Goal: Transaction & Acquisition: Purchase product/service

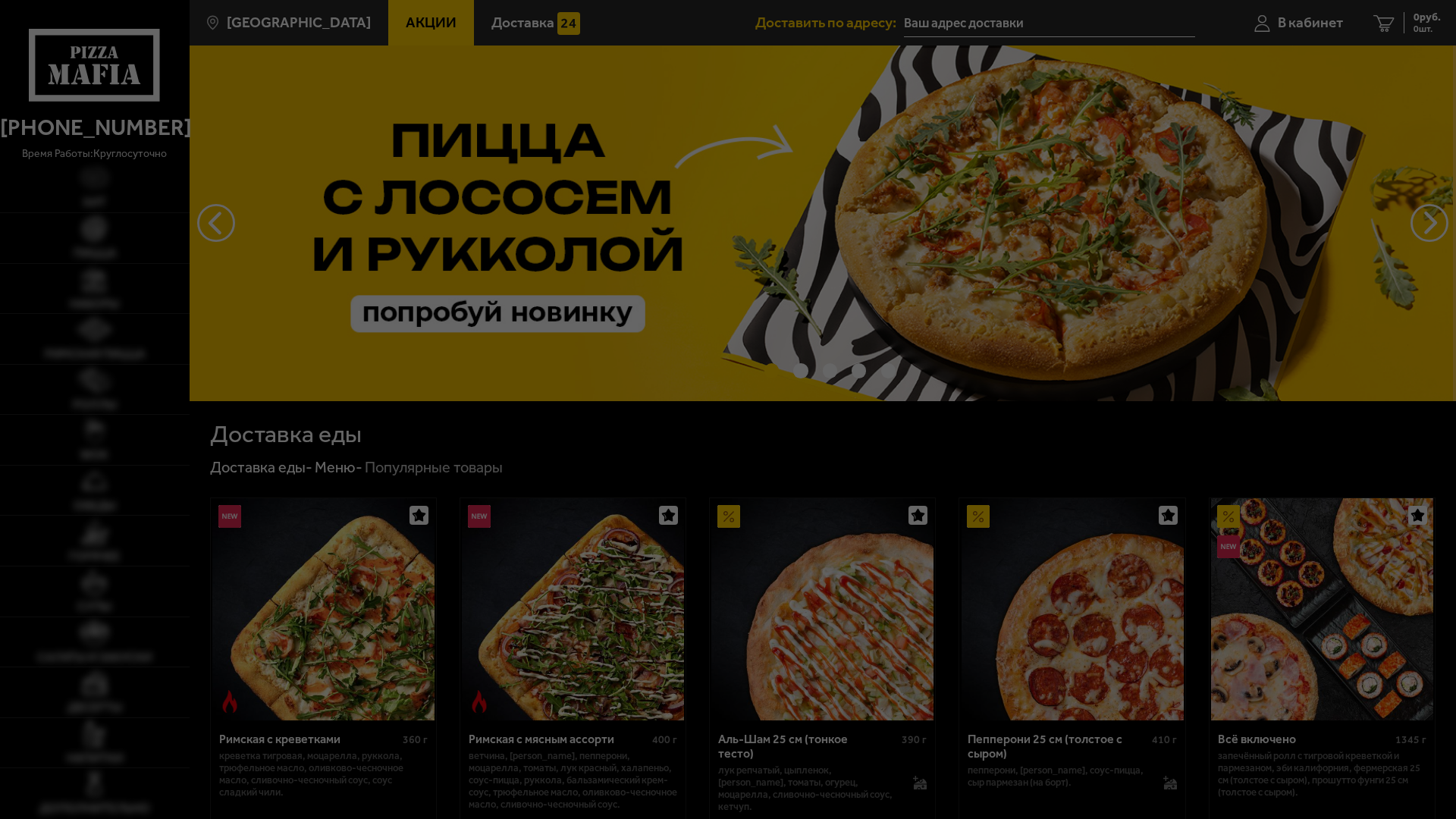
type input "[STREET_ADDRESS]"
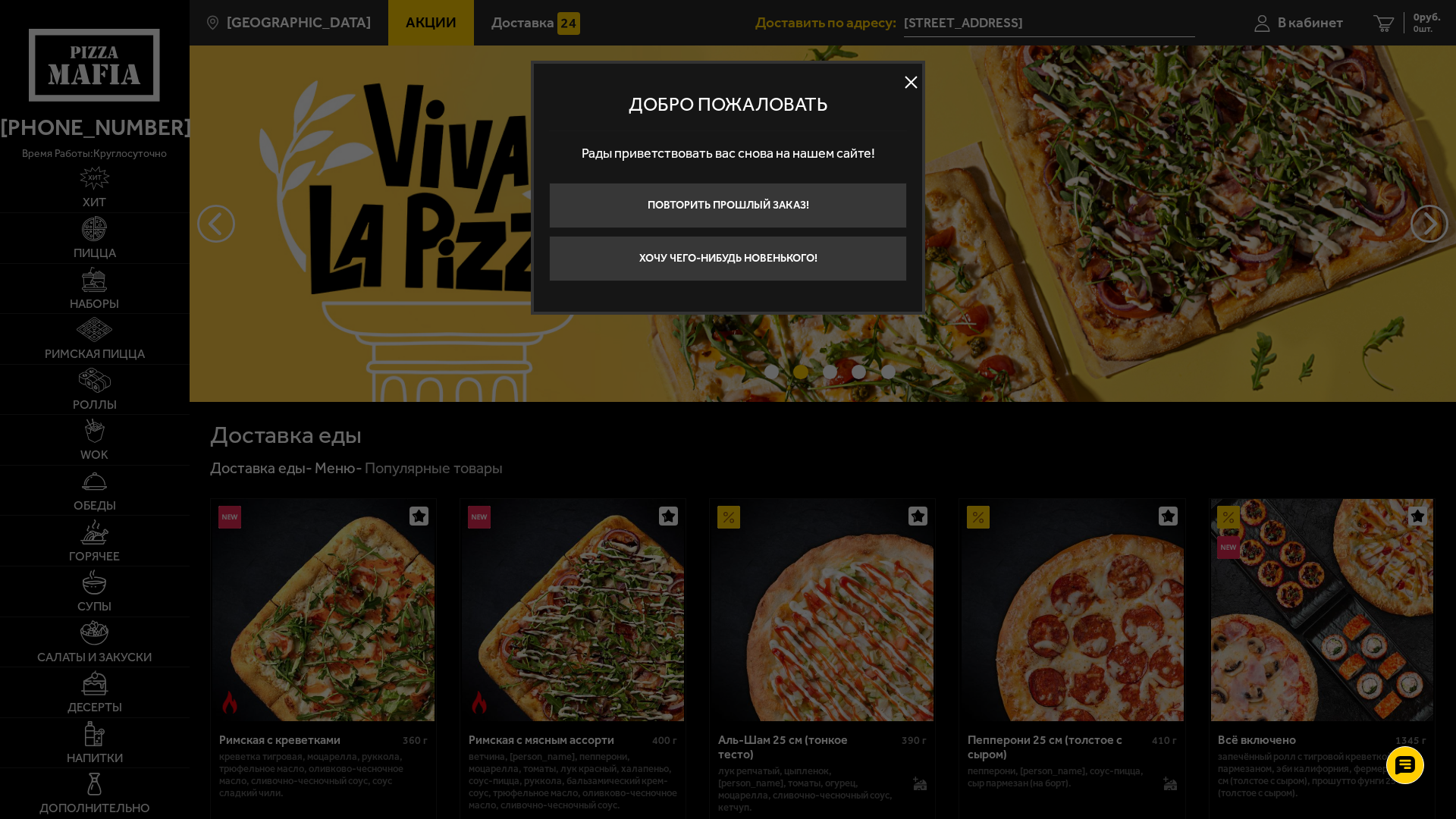
click at [915, 88] on button at bounding box center [910, 82] width 23 height 23
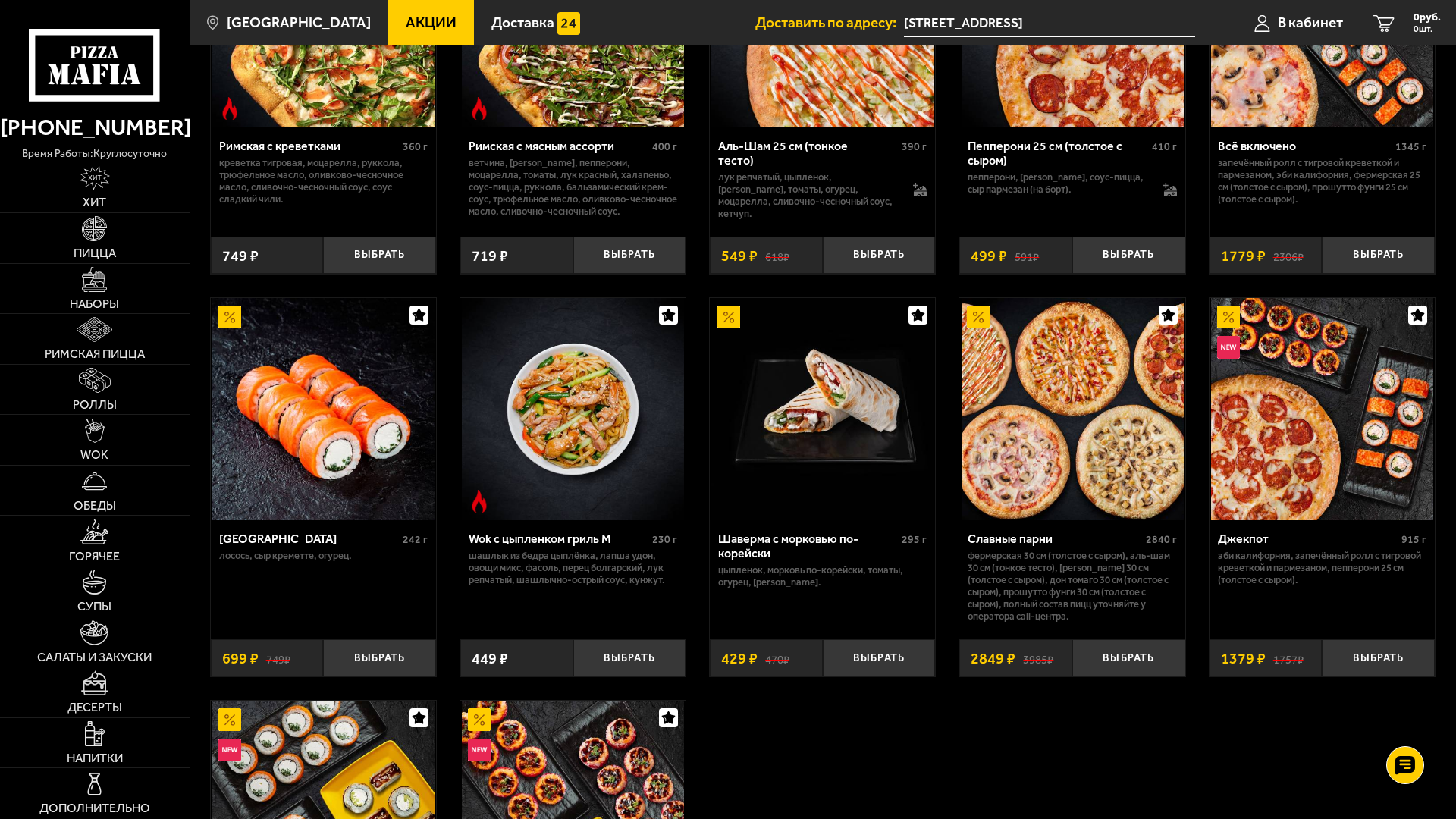
scroll to position [606, 0]
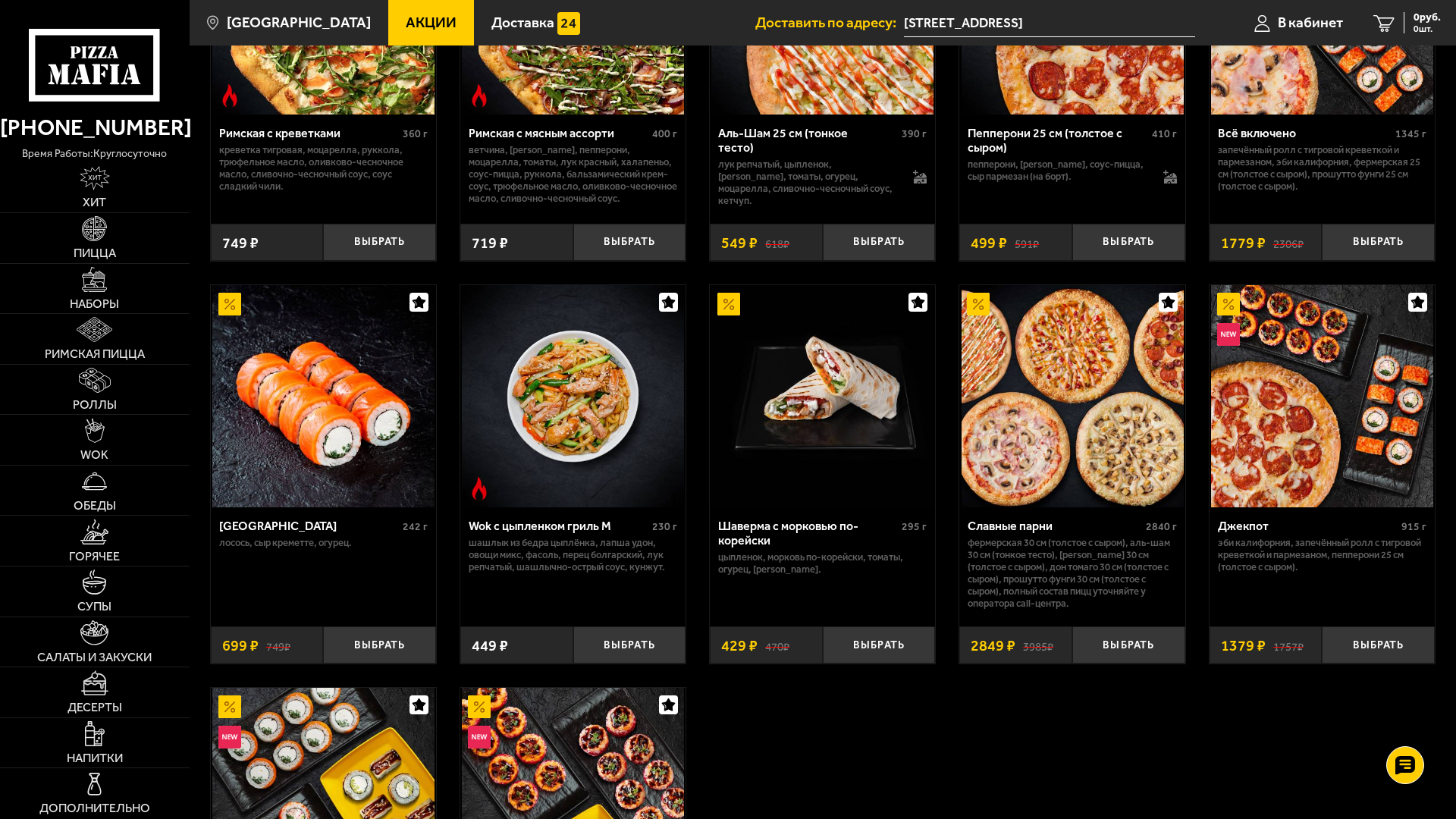
click at [343, 416] on img at bounding box center [323, 396] width 223 height 223
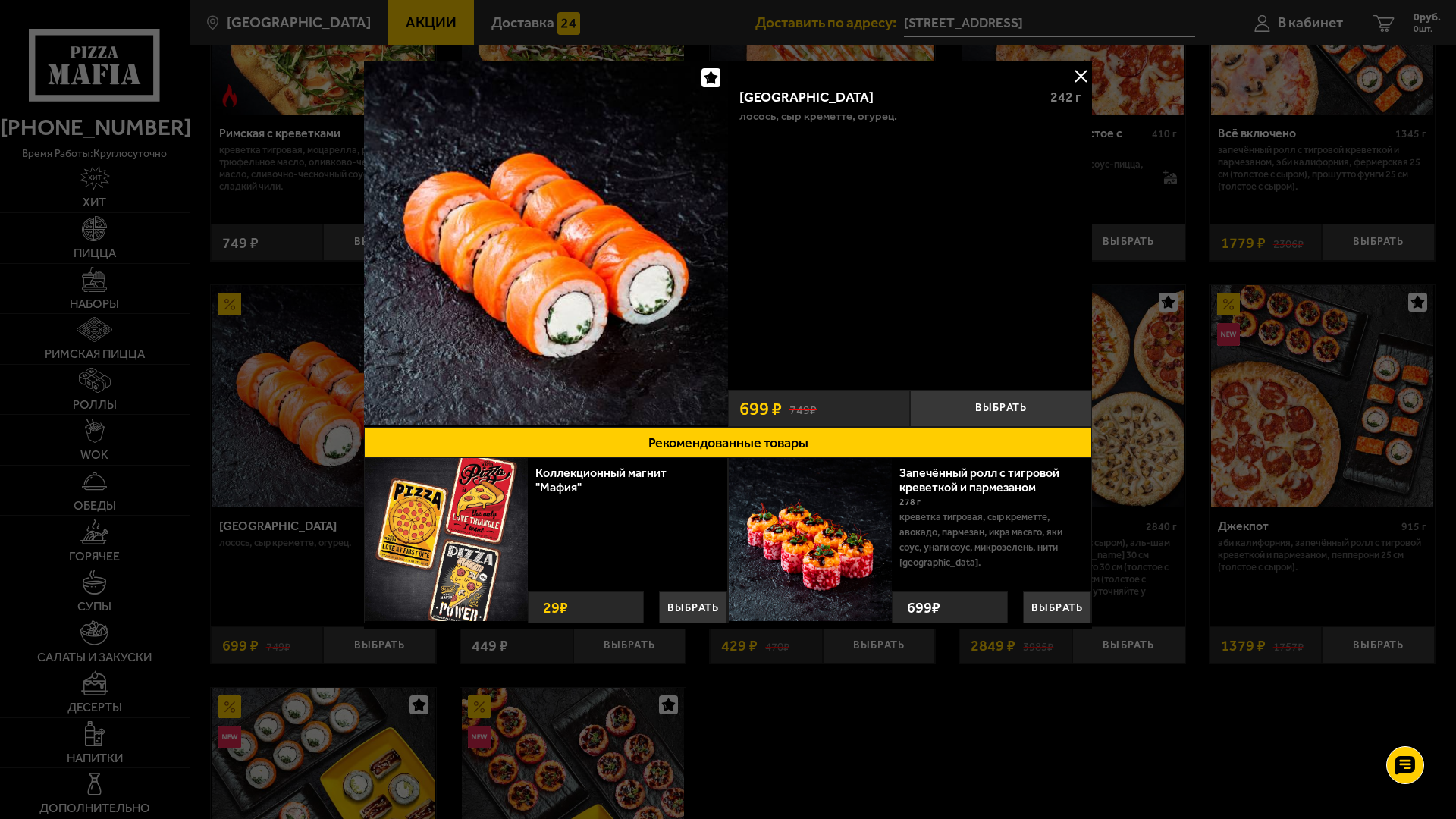
click at [1079, 76] on button at bounding box center [1080, 76] width 23 height 23
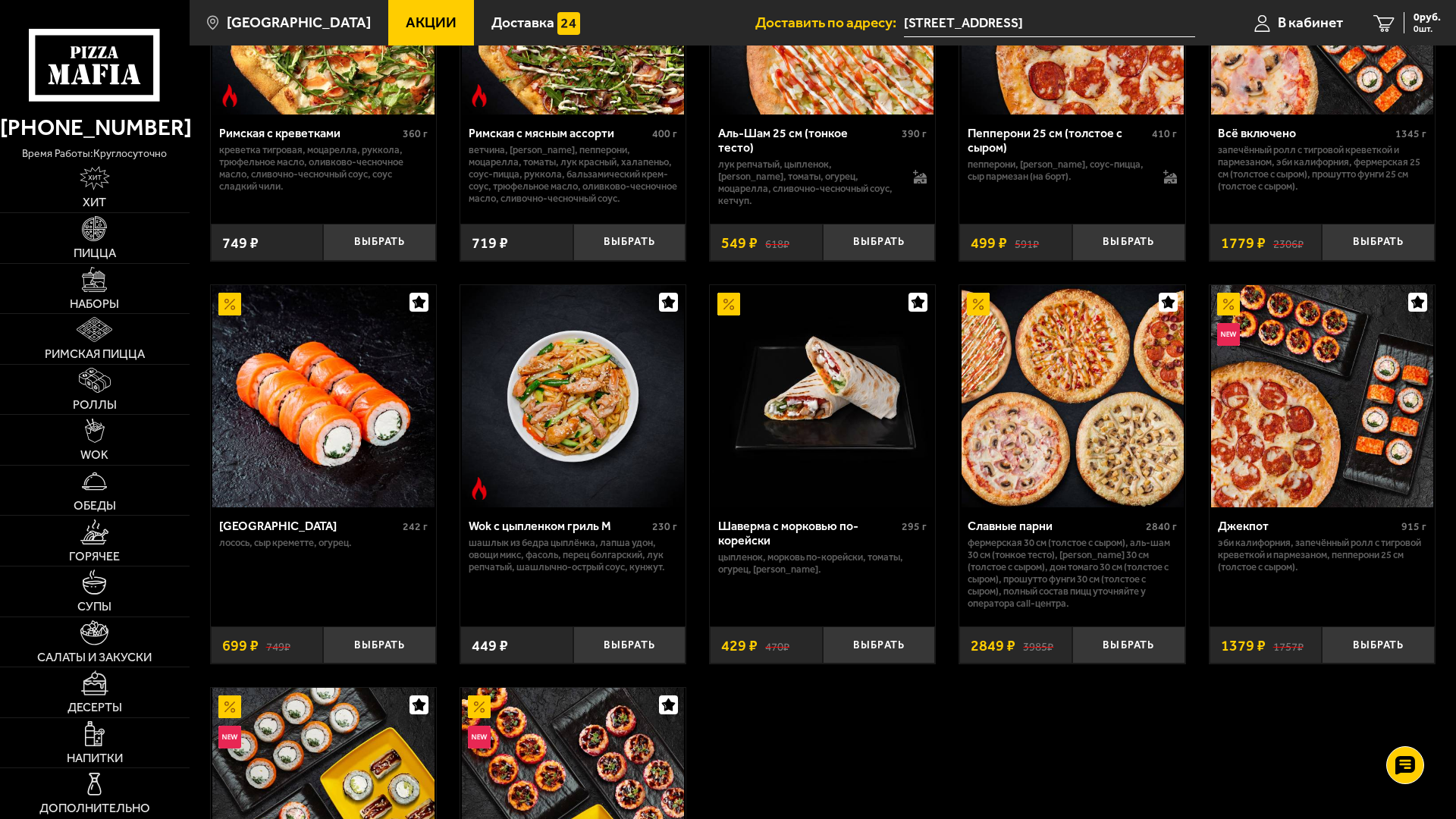
click at [405, 26] on span "Акции" at bounding box center [431, 23] width 50 height 14
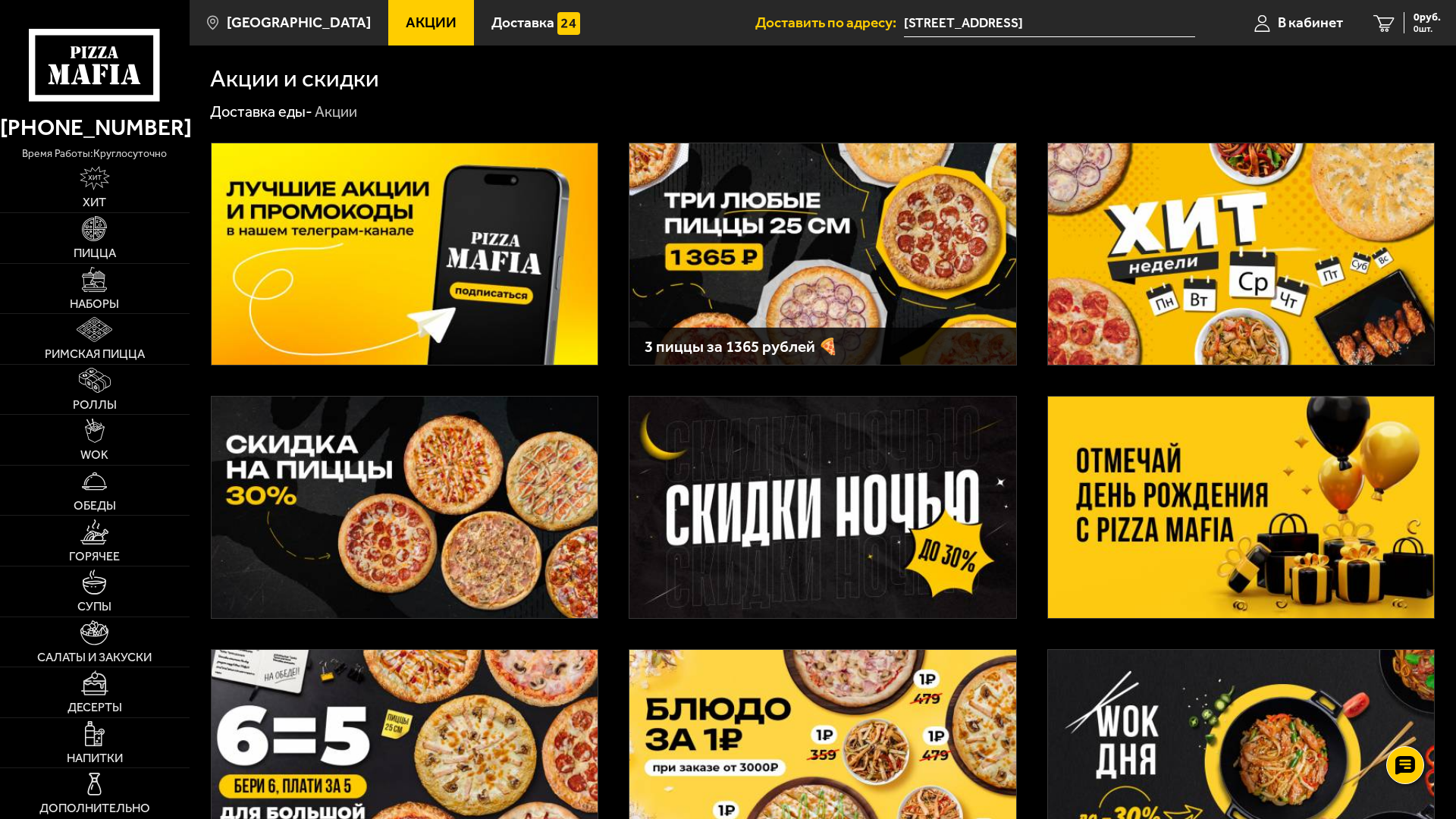
click at [805, 242] on img at bounding box center [823, 254] width 386 height 222
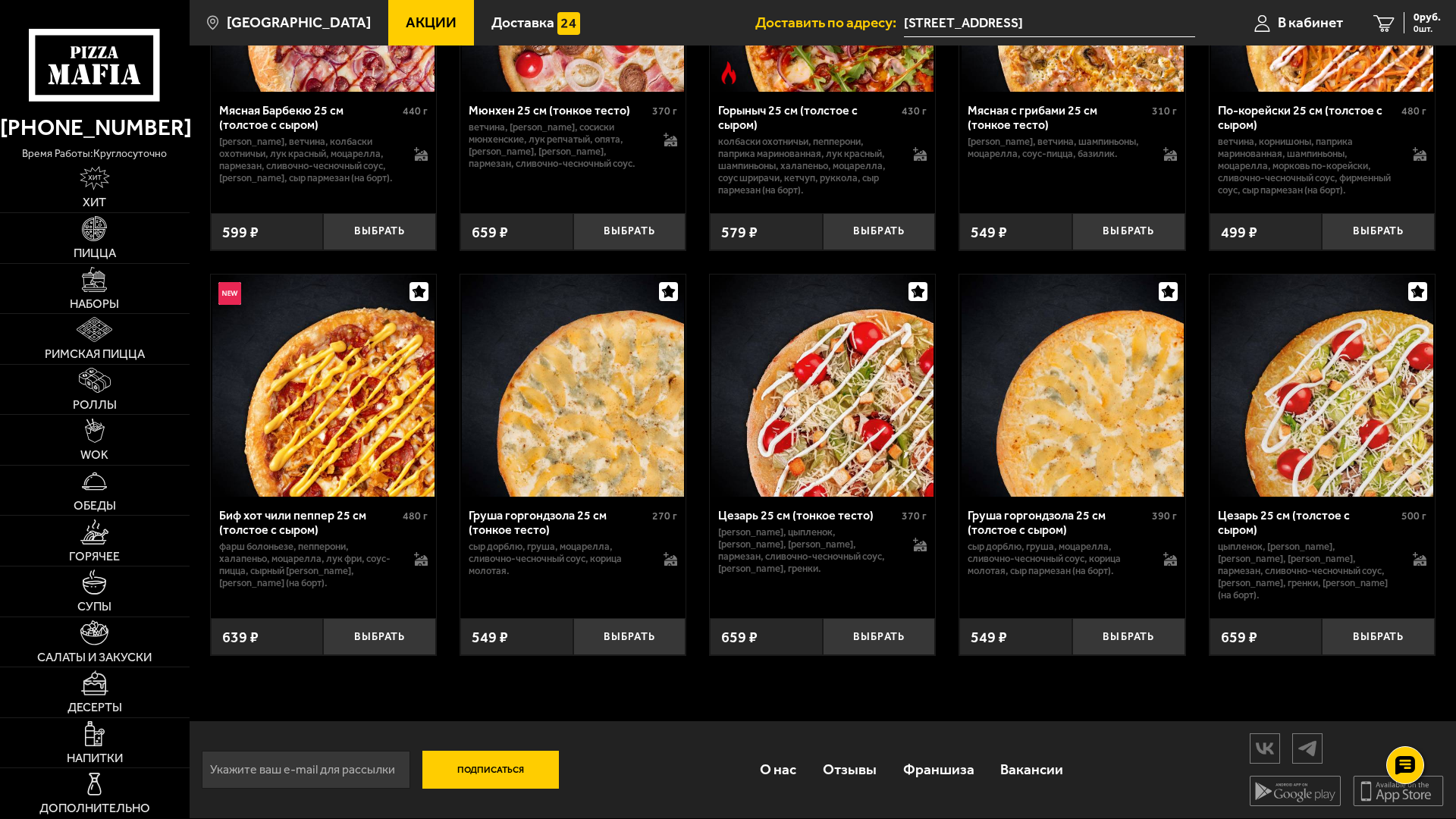
scroll to position [5247, 0]
